Goal: Transaction & Acquisition: Purchase product/service

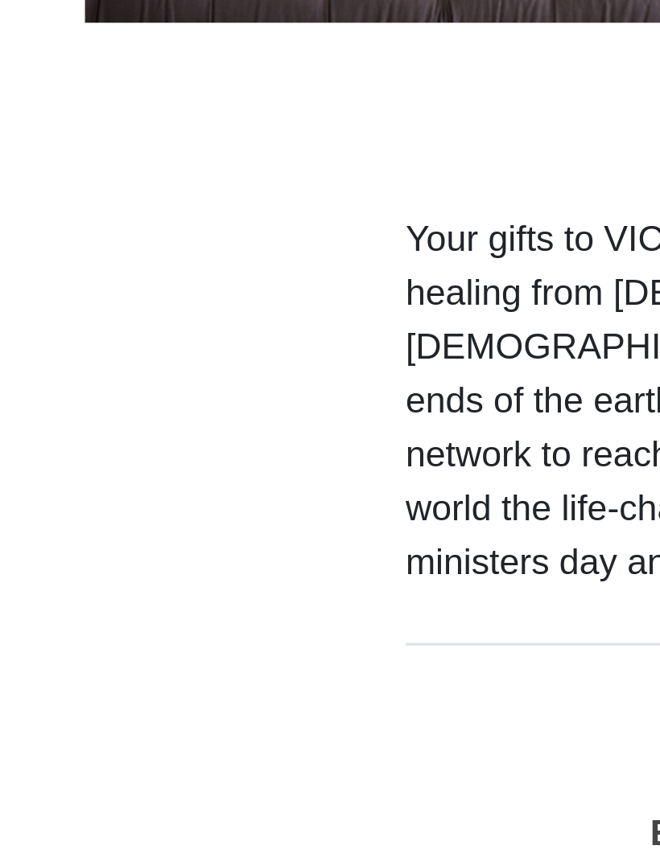
scroll to position [359, 0]
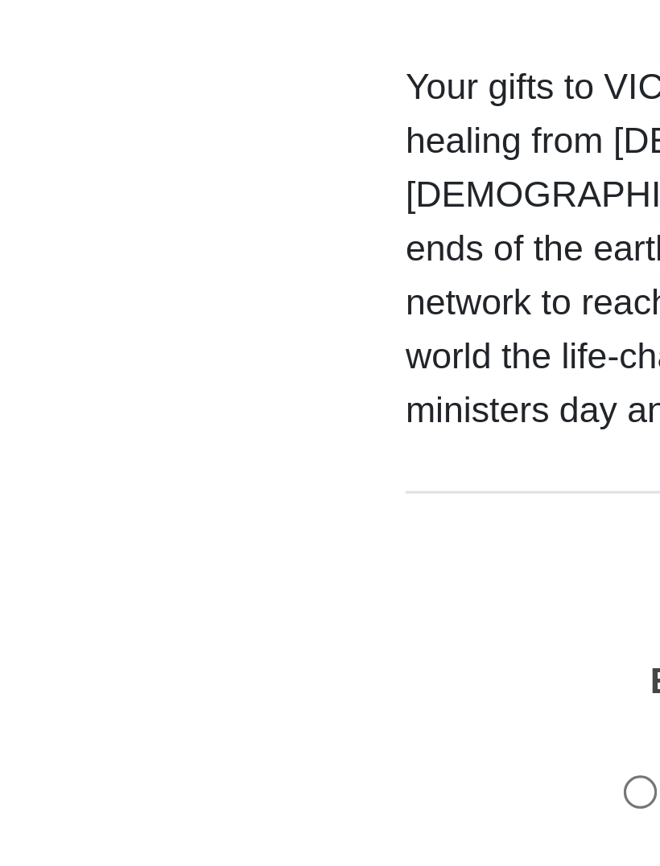
click at [106, 217] on form "VICTORY Channel Online Giving VICTORY Channel is a worldwide, on-air television…" at bounding box center [329, 643] width 603 height 1896
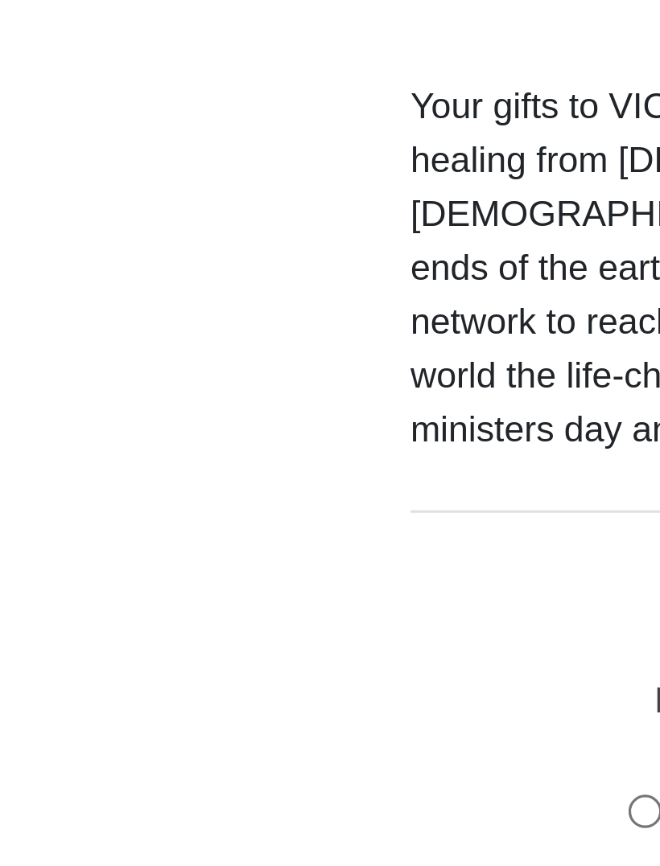
click at [204, 136] on div "VICTORY ™ Channel Your gifts to VICTORY ™ allow us to continuously fill the air…" at bounding box center [330, 808] width 402 height 1566
click at [204, 128] on div "VICTORY ™ Channel Your gifts to VICTORY ™ allow us to continuously fill the air…" at bounding box center [330, 808] width 402 height 1566
click at [204, 127] on div "VICTORY ™ Channel Your gifts to VICTORY ™ allow us to continuously fill the air…" at bounding box center [330, 808] width 402 height 1566
click at [203, 126] on div "VICTORY ™ Channel Your gifts to VICTORY ™ allow us to continuously fill the air…" at bounding box center [330, 808] width 402 height 1566
click at [202, 136] on div "VICTORY ™ Channel Your gifts to VICTORY ™ allow us to continuously fill the air…" at bounding box center [330, 808] width 402 height 1566
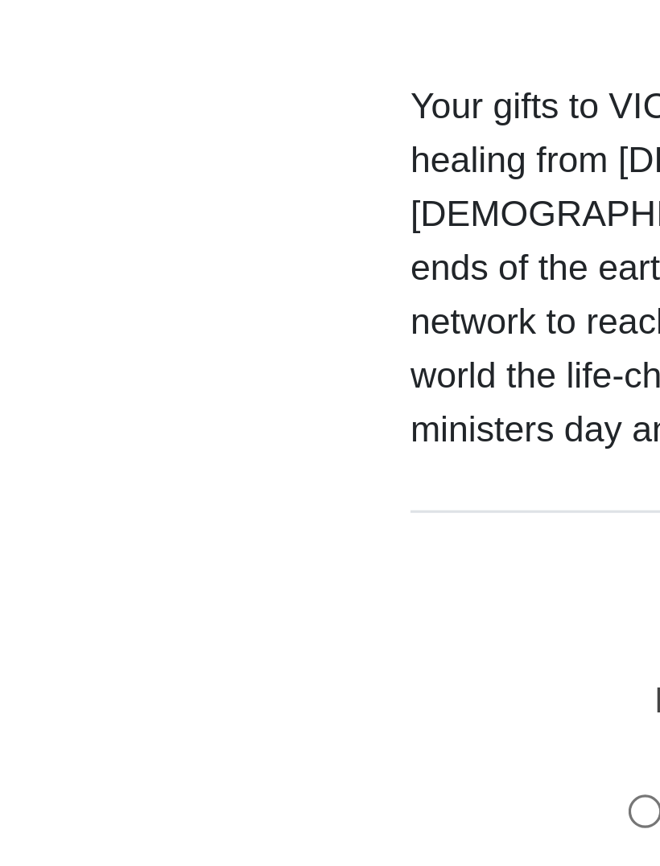
click at [203, 138] on div "VICTORY ™ Channel Your gifts to VICTORY ™ allow us to continuously fill the air…" at bounding box center [330, 808] width 402 height 1566
click at [202, 140] on div "VICTORY ™ Channel Your gifts to VICTORY ™ allow us to continuously fill the air…" at bounding box center [330, 808] width 402 height 1566
click at [202, 138] on div "VICTORY ™ Channel Your gifts to VICTORY ™ allow us to continuously fill the air…" at bounding box center [330, 808] width 402 height 1566
click at [206, 138] on div "VICTORY ™ Channel Your gifts to VICTORY ™ allow us to continuously fill the air…" at bounding box center [330, 808] width 402 height 1566
click at [202, 137] on div "VICTORY ™ Channel Your gifts to VICTORY ™ allow us to continuously fill the air…" at bounding box center [330, 808] width 402 height 1566
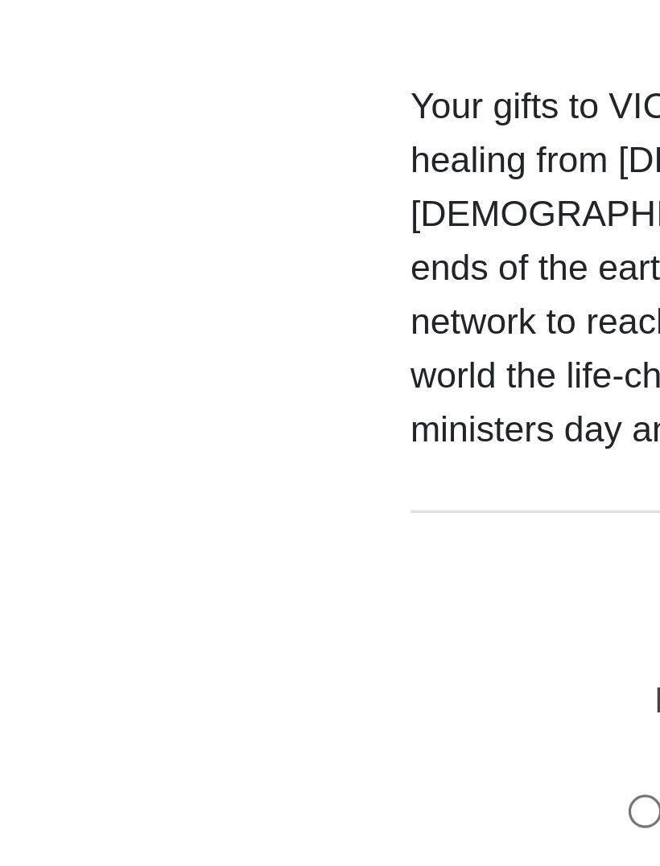
click at [204, 135] on div "VICTORY ™ Channel Your gifts to VICTORY ™ allow us to continuously fill the air…" at bounding box center [330, 808] width 402 height 1566
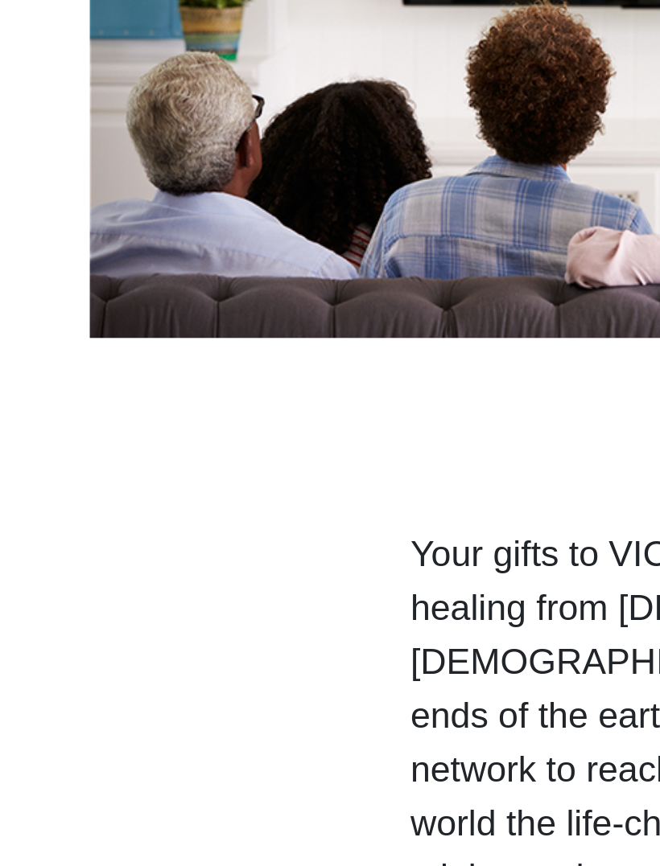
scroll to position [278, 0]
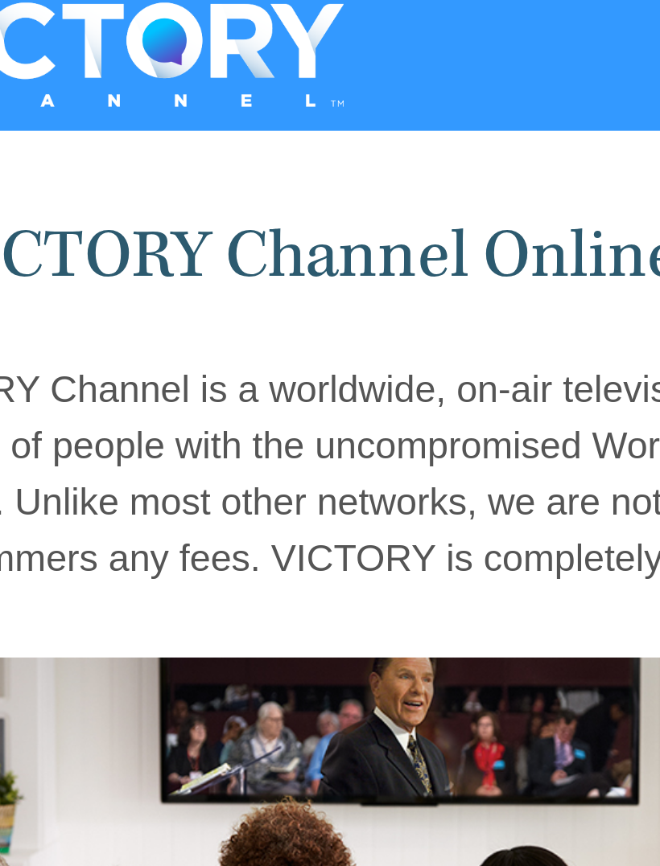
scroll to position [0, 0]
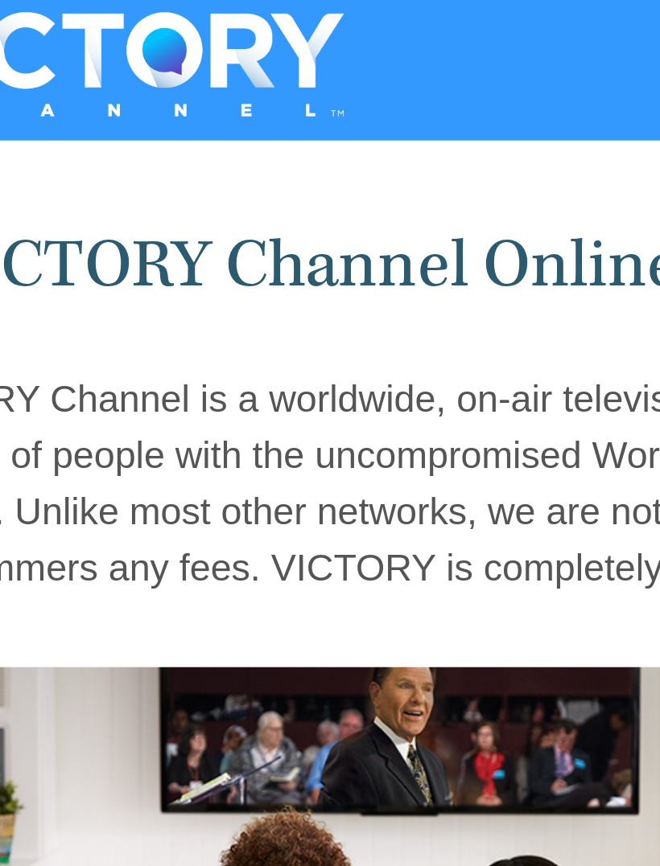
click at [27, 2] on div at bounding box center [330, 24] width 660 height 48
